Goal: Task Accomplishment & Management: Manage account settings

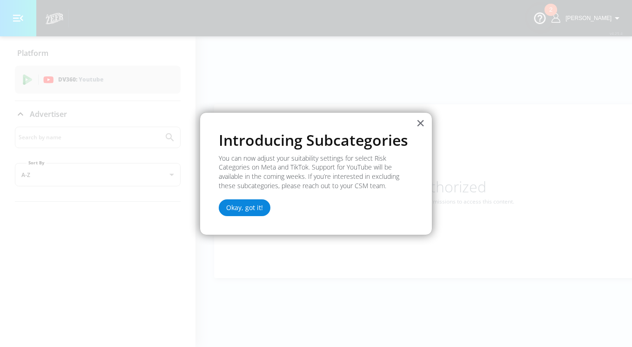
click at [254, 213] on button "Okay, got it!" at bounding box center [245, 207] width 52 height 17
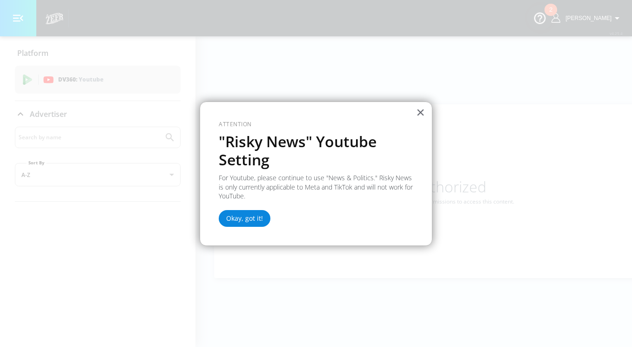
click at [257, 217] on button "Okay, got it!" at bounding box center [245, 218] width 52 height 17
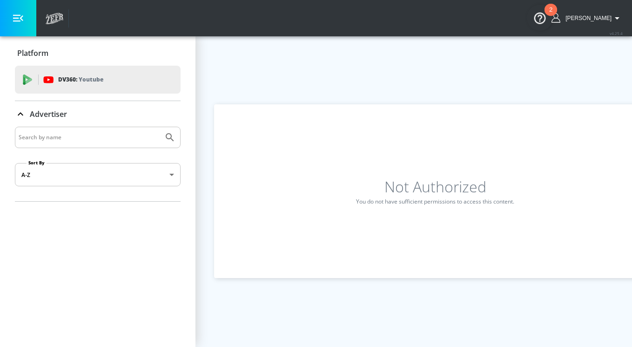
click at [27, 18] on button "button" at bounding box center [18, 18] width 36 height 36
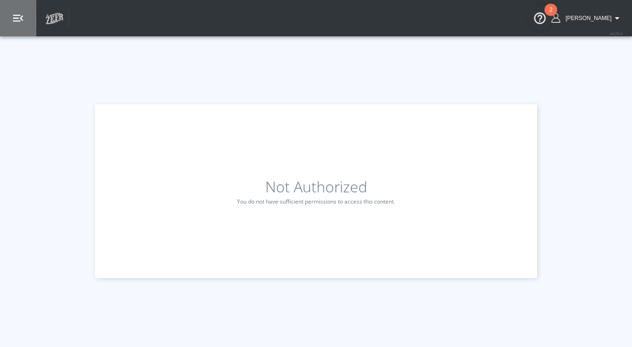
click at [27, 18] on button "button" at bounding box center [18, 18] width 36 height 36
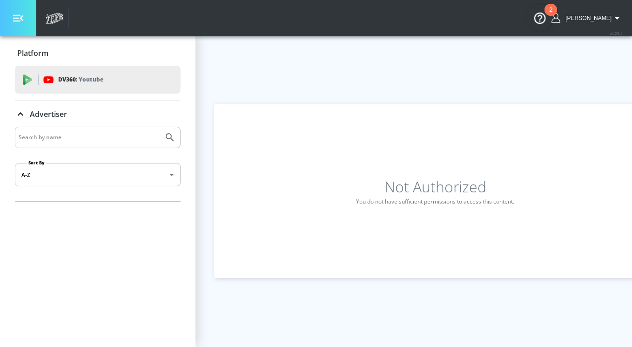
click at [31, 16] on button "button" at bounding box center [18, 18] width 36 height 36
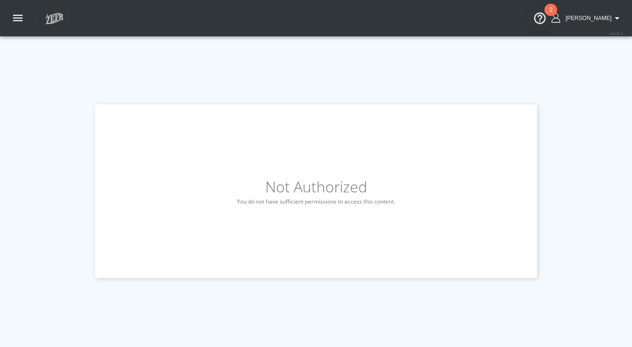
click at [604, 12] on div "[PERSON_NAME]" at bounding box center [587, 18] width 80 height 36
click at [605, 18] on span "[PERSON_NAME]" at bounding box center [587, 18] width 50 height 7
click at [580, 43] on div "Logout" at bounding box center [582, 43] width 78 height 11
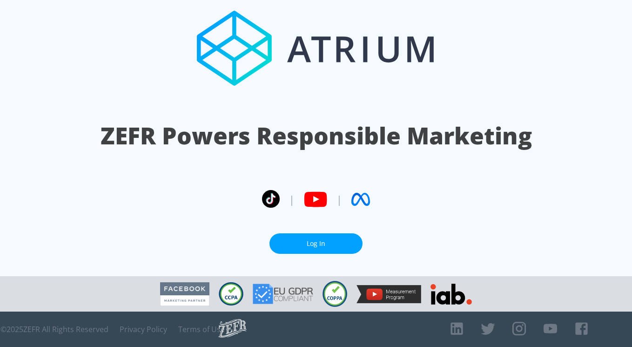
click at [323, 237] on link "Log In" at bounding box center [315, 243] width 93 height 21
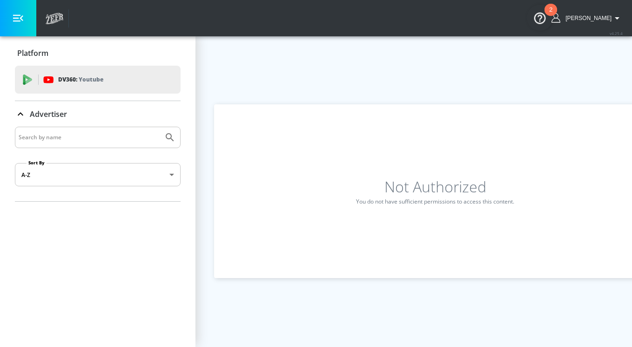
click at [593, 19] on span "[PERSON_NAME]" at bounding box center [587, 18] width 50 height 7
click at [593, 19] on div at bounding box center [316, 173] width 632 height 347
click at [21, 26] on button "button" at bounding box center [18, 18] width 36 height 36
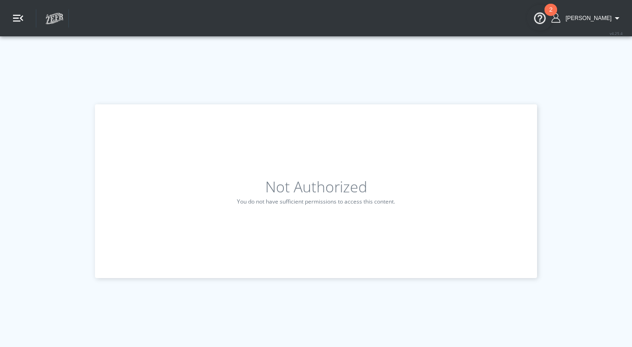
click at [21, 26] on button "button" at bounding box center [18, 18] width 36 height 36
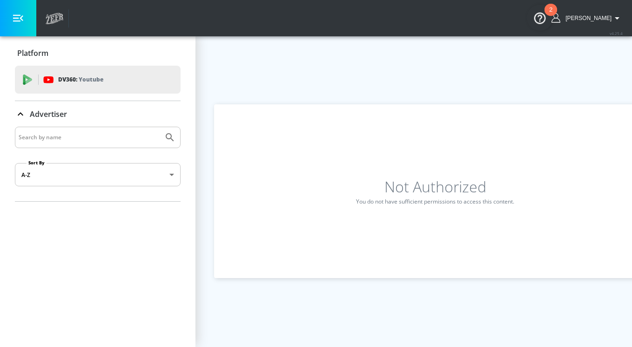
click at [49, 18] on icon at bounding box center [55, 19] width 18 height 12
click at [605, 15] on span "[PERSON_NAME]" at bounding box center [587, 18] width 50 height 7
click at [605, 15] on div at bounding box center [316, 173] width 632 height 347
